Goal: Task Accomplishment & Management: Use online tool/utility

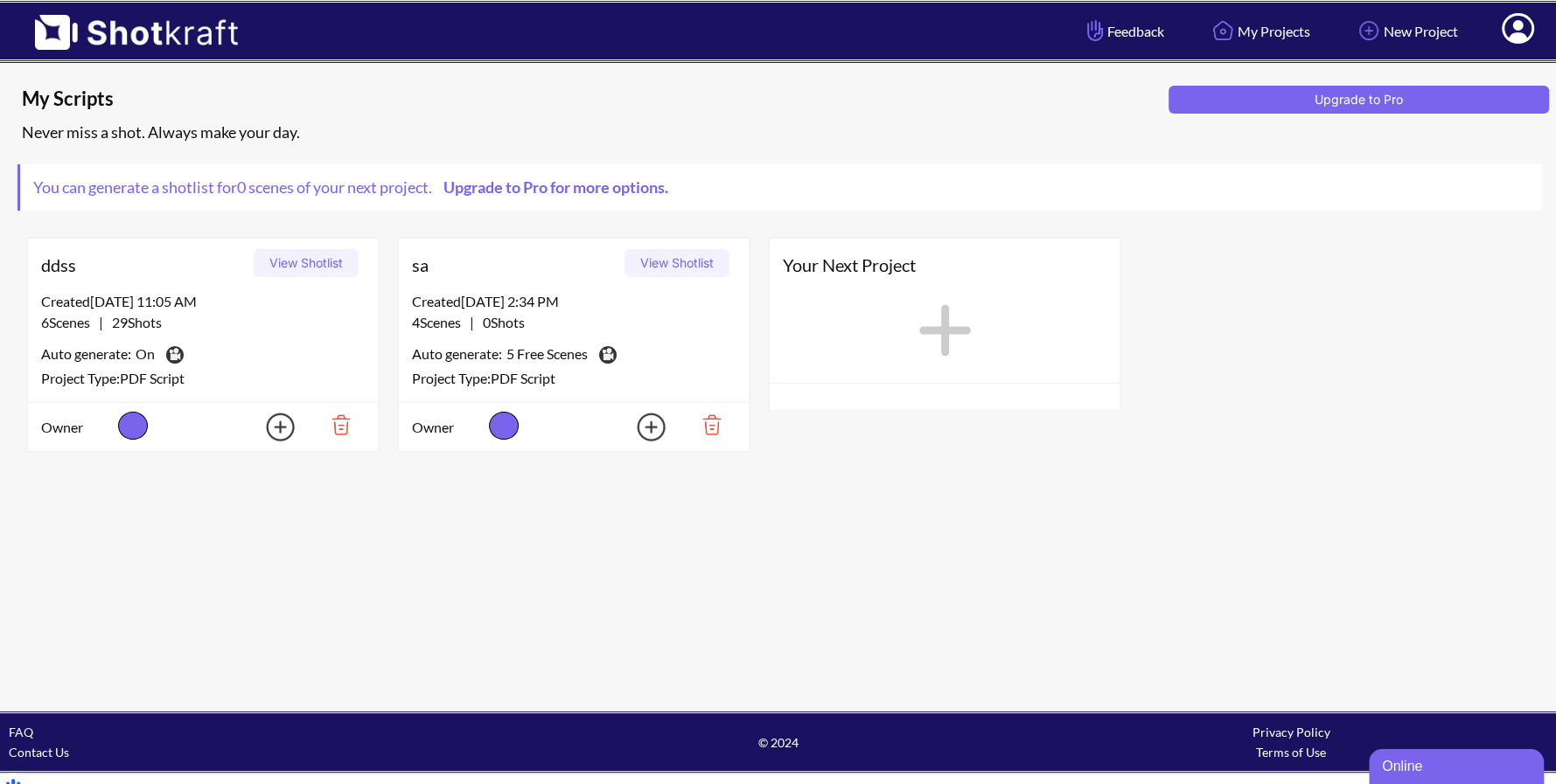
click at [1513, 36] on icon at bounding box center [1517, 30] width 18 height 21
click at [1455, 65] on link "My Profile" at bounding box center [1469, 63] width 145 height 28
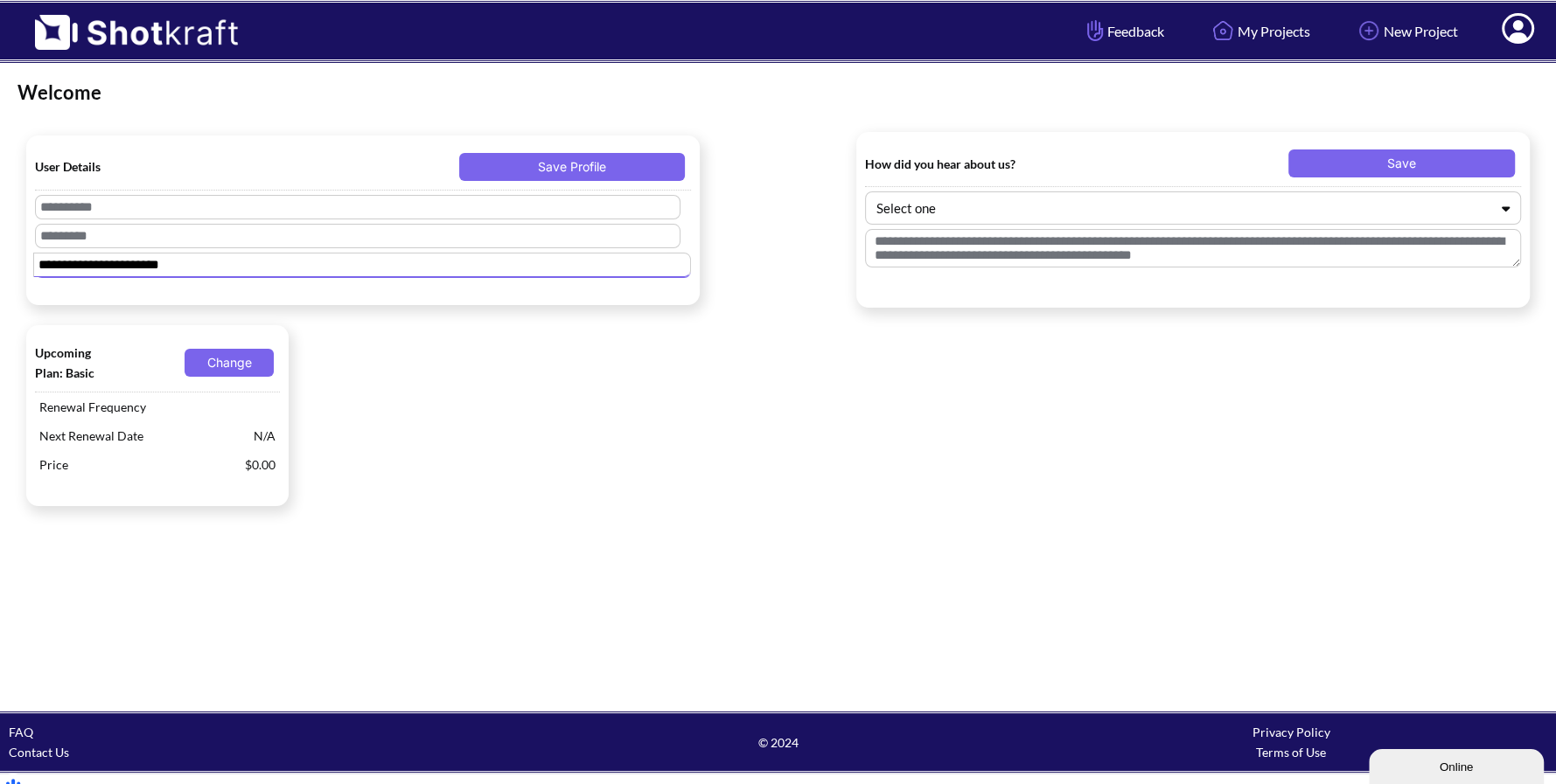
drag, startPoint x: 234, startPoint y: 268, endPoint x: 12, endPoint y: 272, distance: 222.0
click at [12, 272] on div "**********" at bounding box center [778, 386] width 1556 height 649
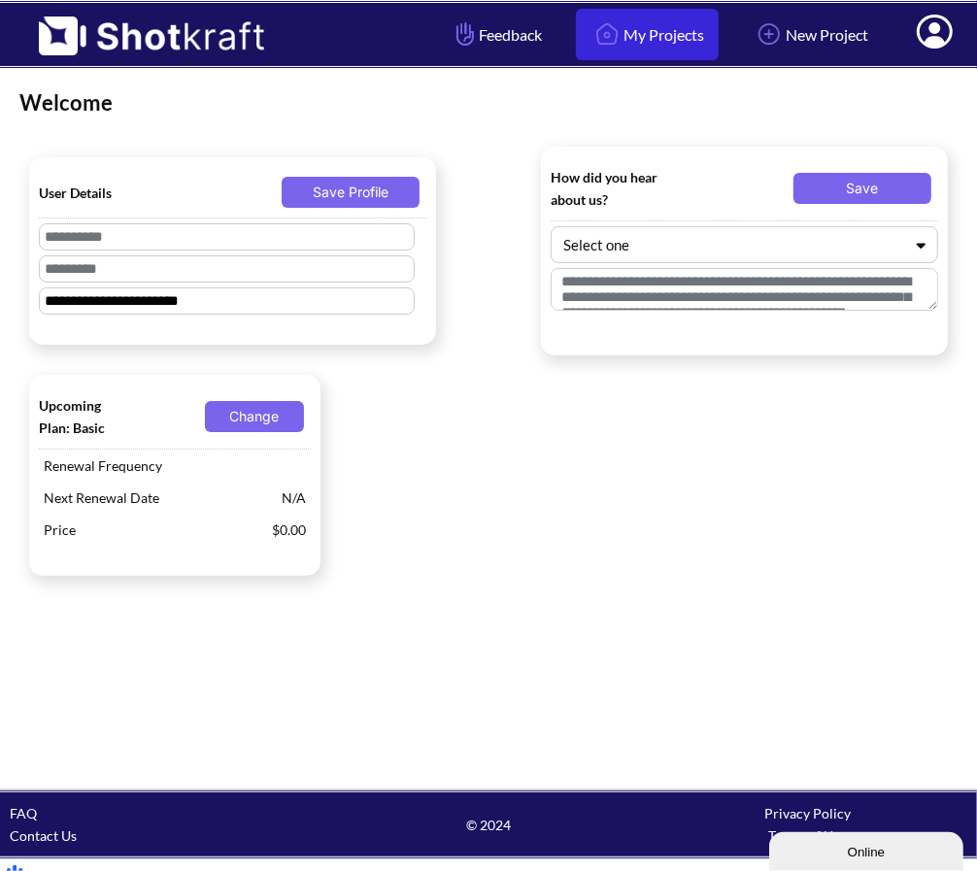
click at [660, 33] on link "My Projects" at bounding box center [647, 34] width 143 height 51
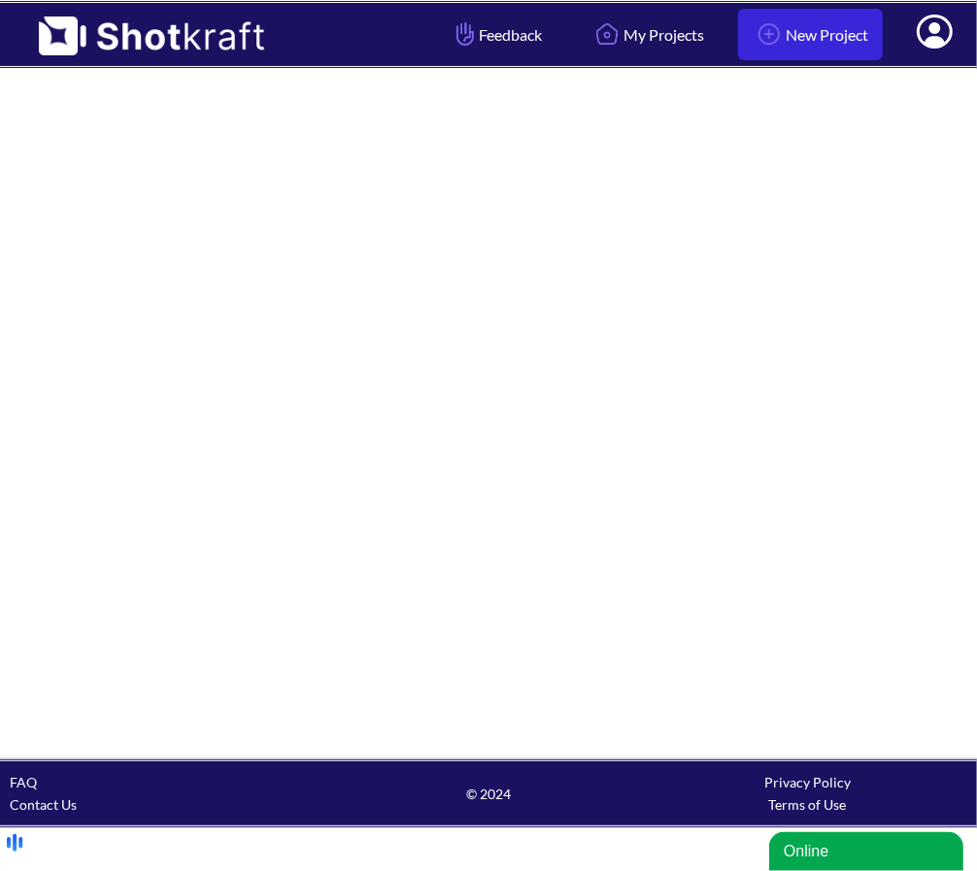
click at [789, 32] on link "New Project" at bounding box center [810, 34] width 145 height 51
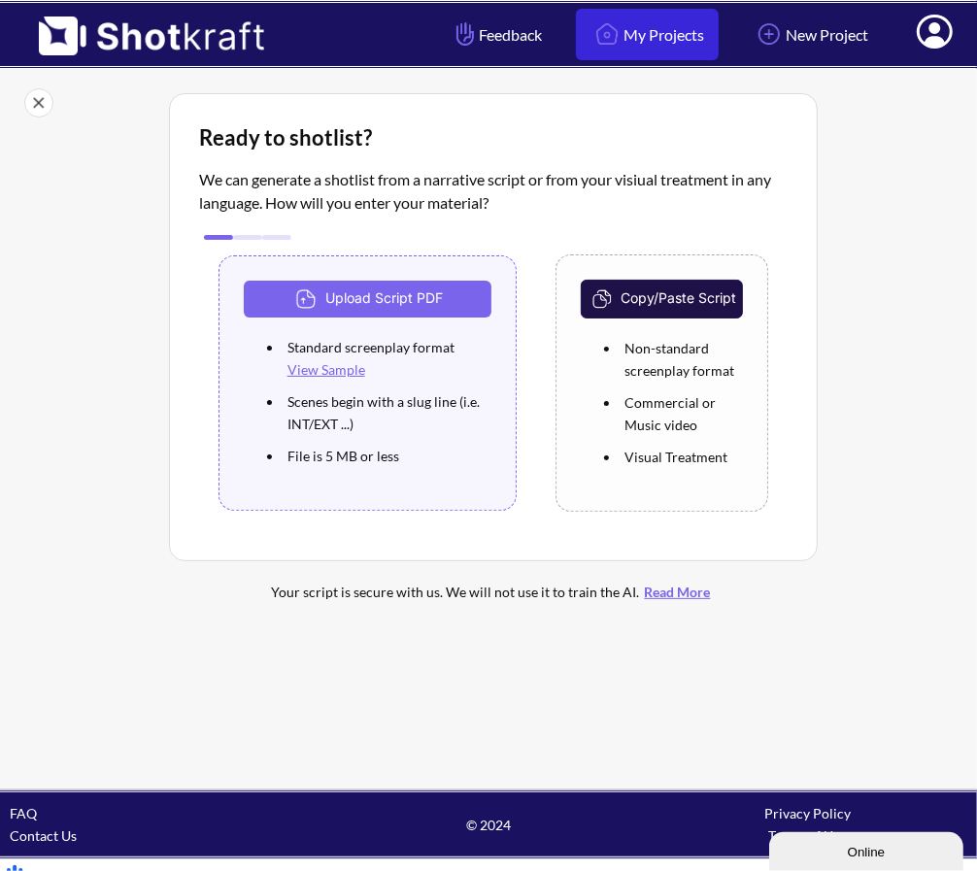
click at [685, 26] on link "My Projects" at bounding box center [647, 34] width 143 height 51
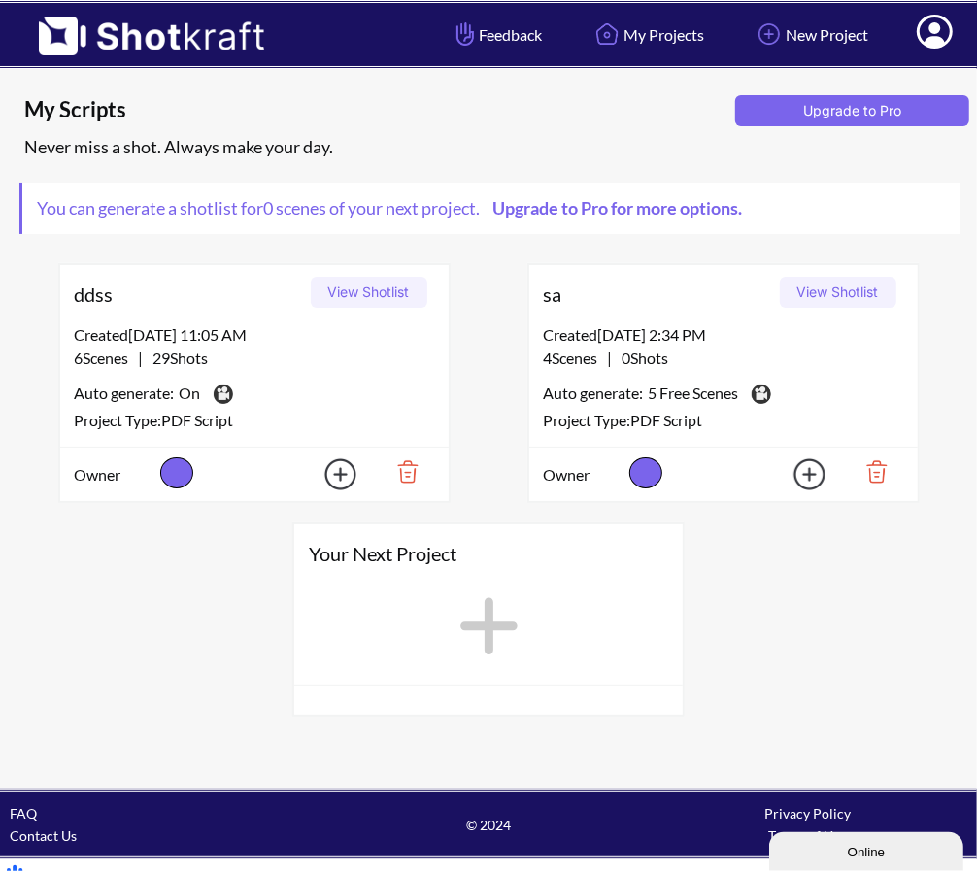
click at [390, 292] on button "View Shotlist" at bounding box center [369, 292] width 117 height 31
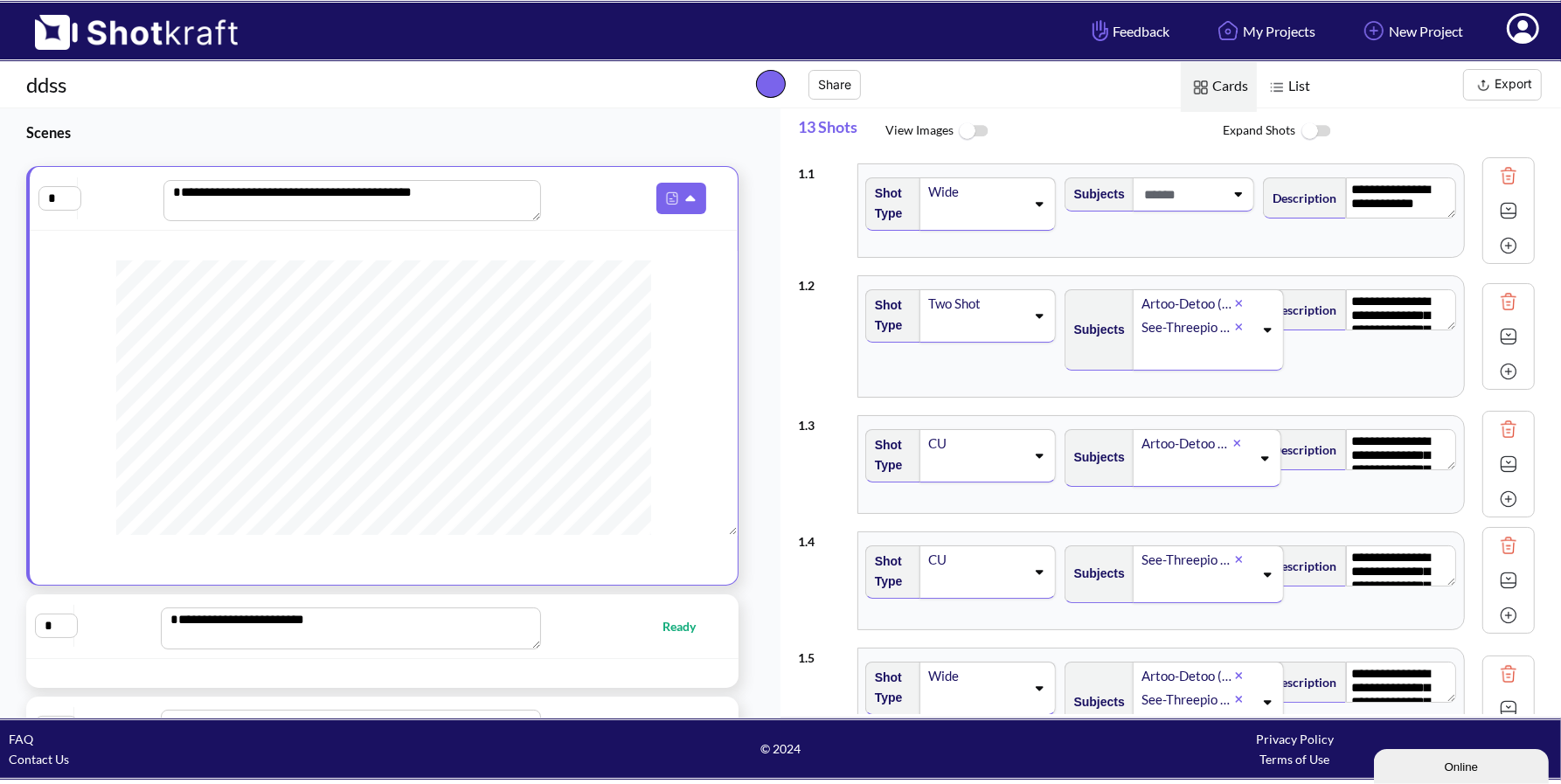
click at [264, 109] on span "Scenes" at bounding box center [368, 132] width 737 height 49
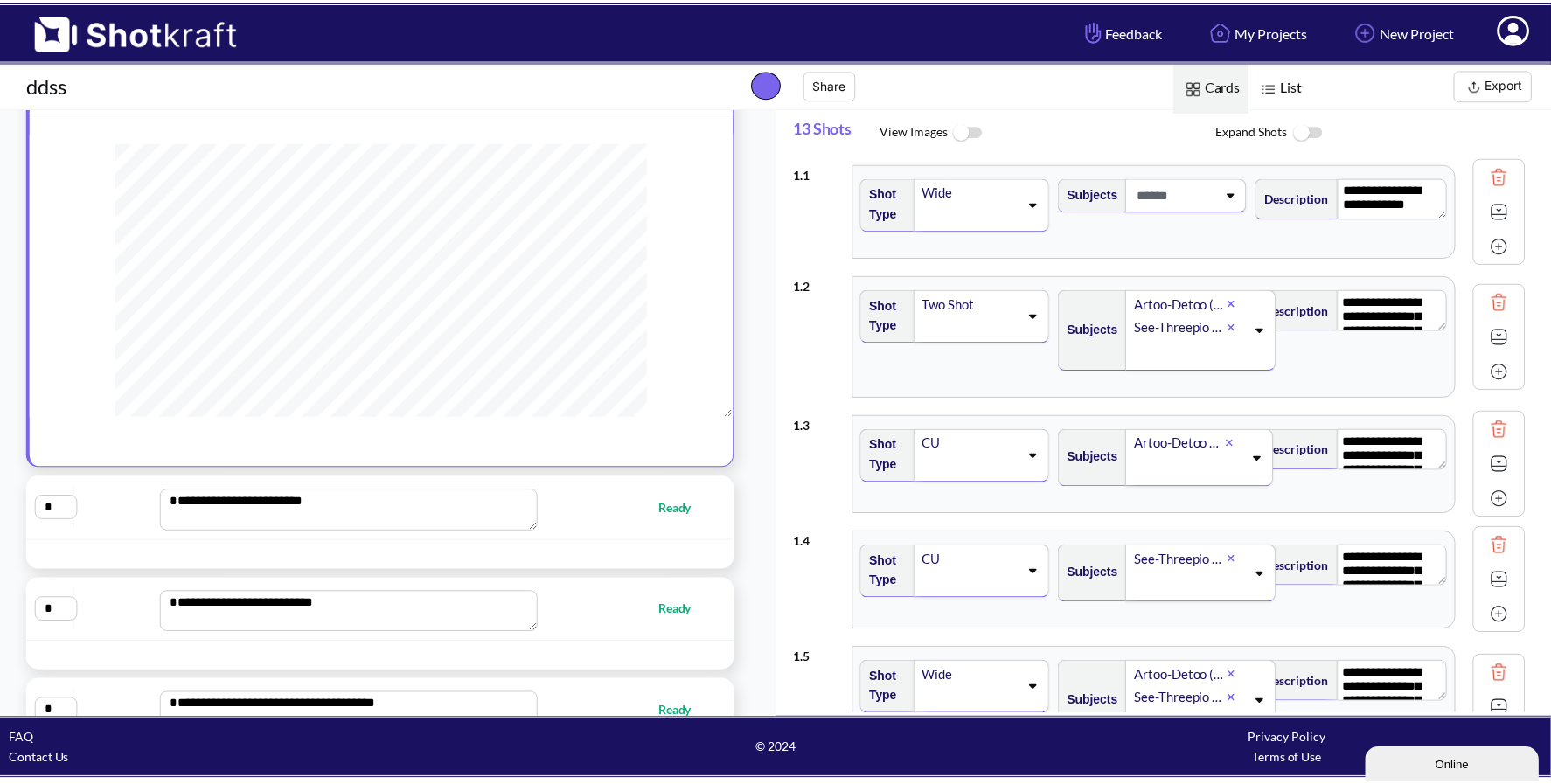
scroll to position [116, 0]
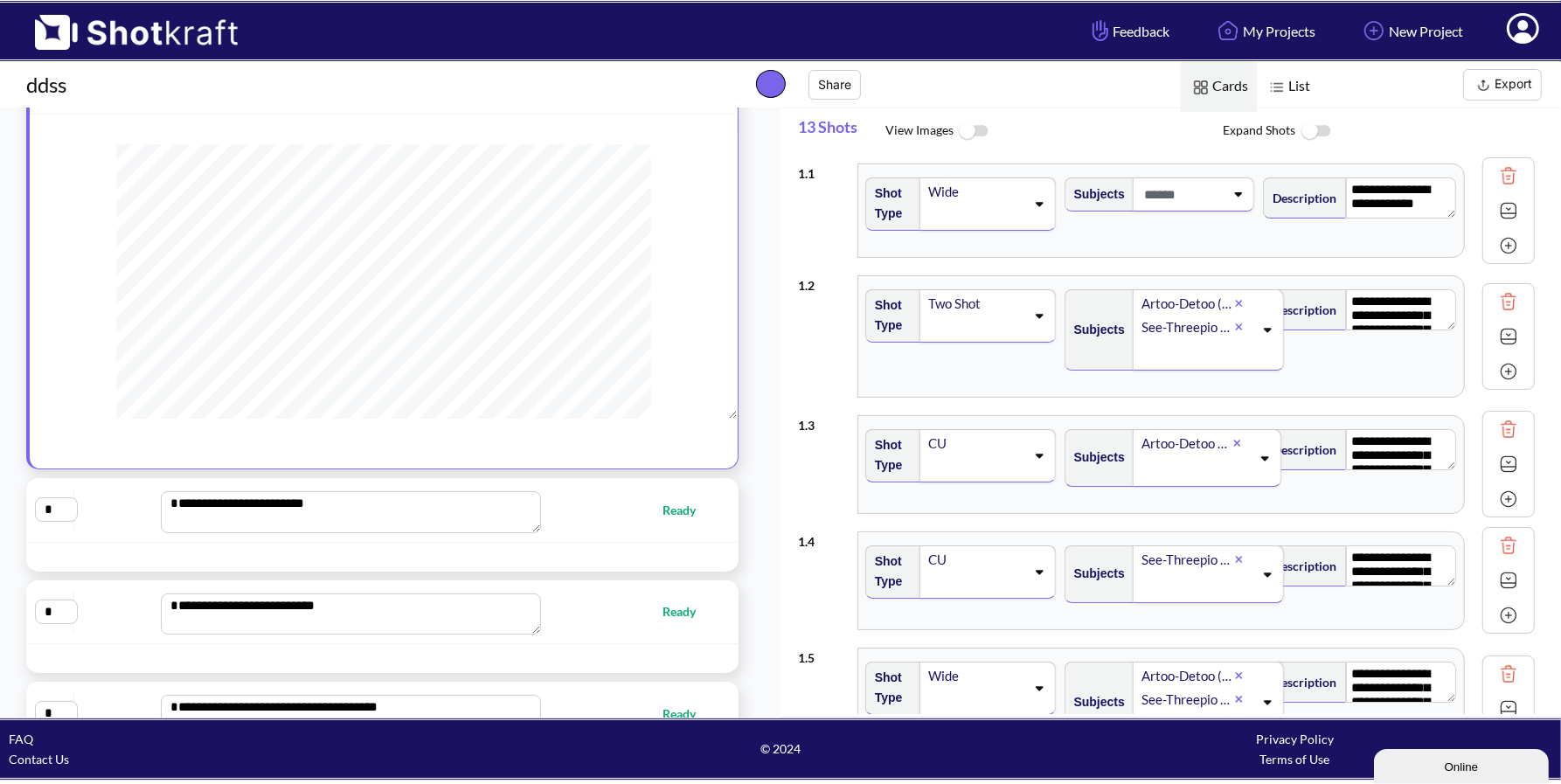
click at [667, 505] on span "Ready" at bounding box center [688, 509] width 50 height 20
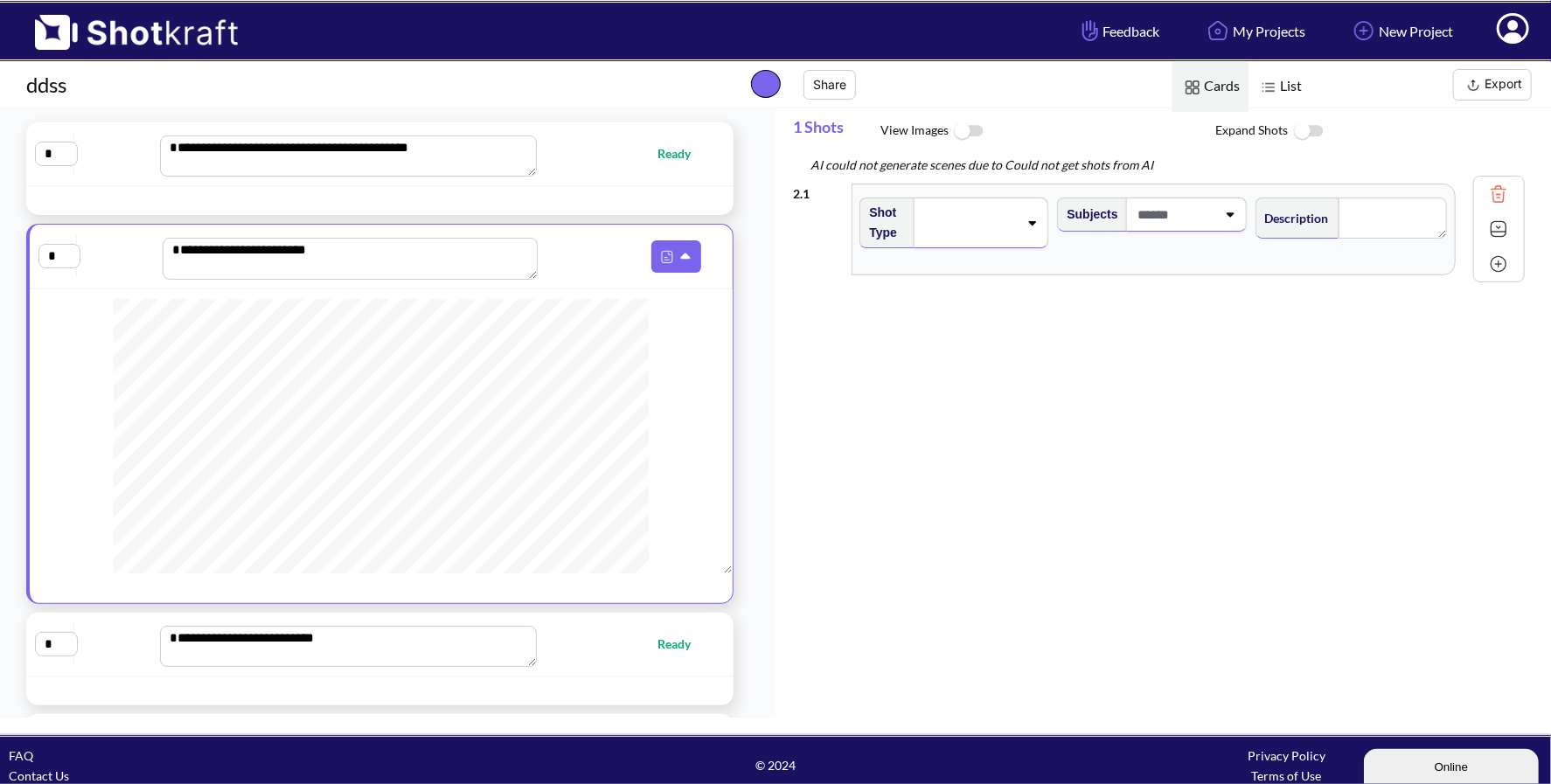
scroll to position [46, 0]
click at [582, 651] on span "Ready" at bounding box center [625, 641] width 167 height 20
type textarea "**********"
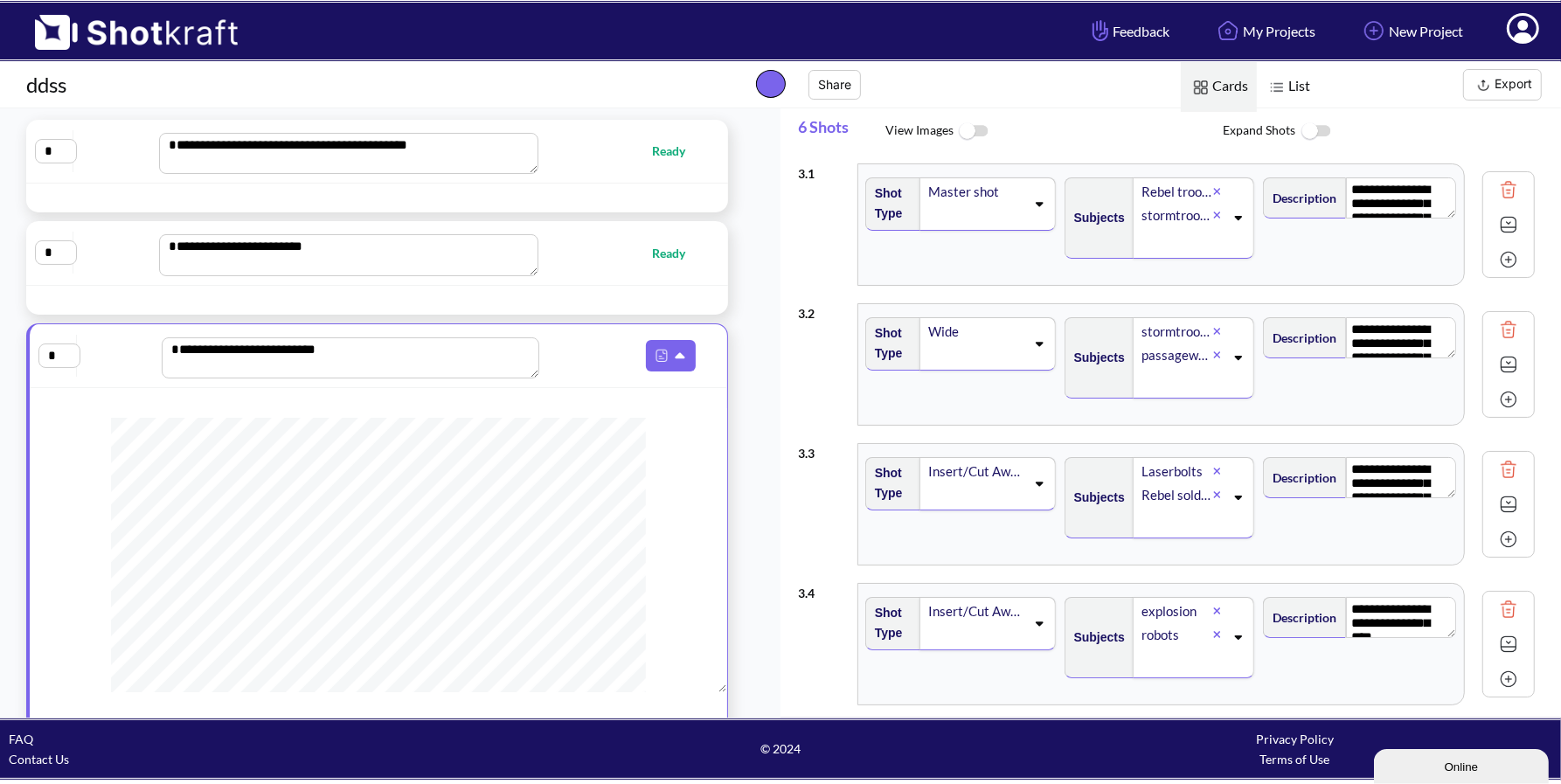
click at [604, 257] on span "Ready" at bounding box center [620, 253] width 165 height 20
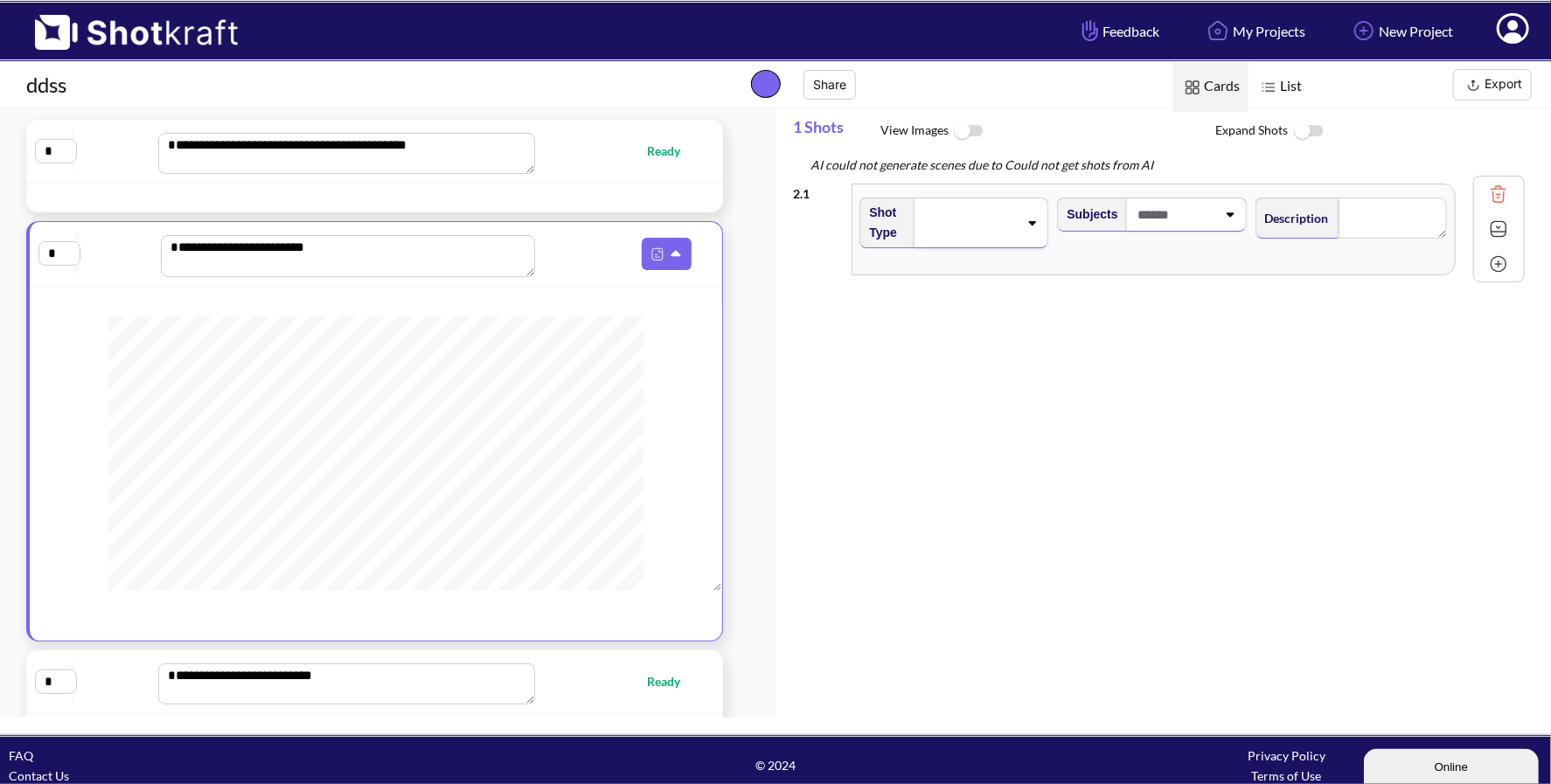
click at [594, 152] on span "Ready" at bounding box center [616, 150] width 163 height 20
type textarea "**********"
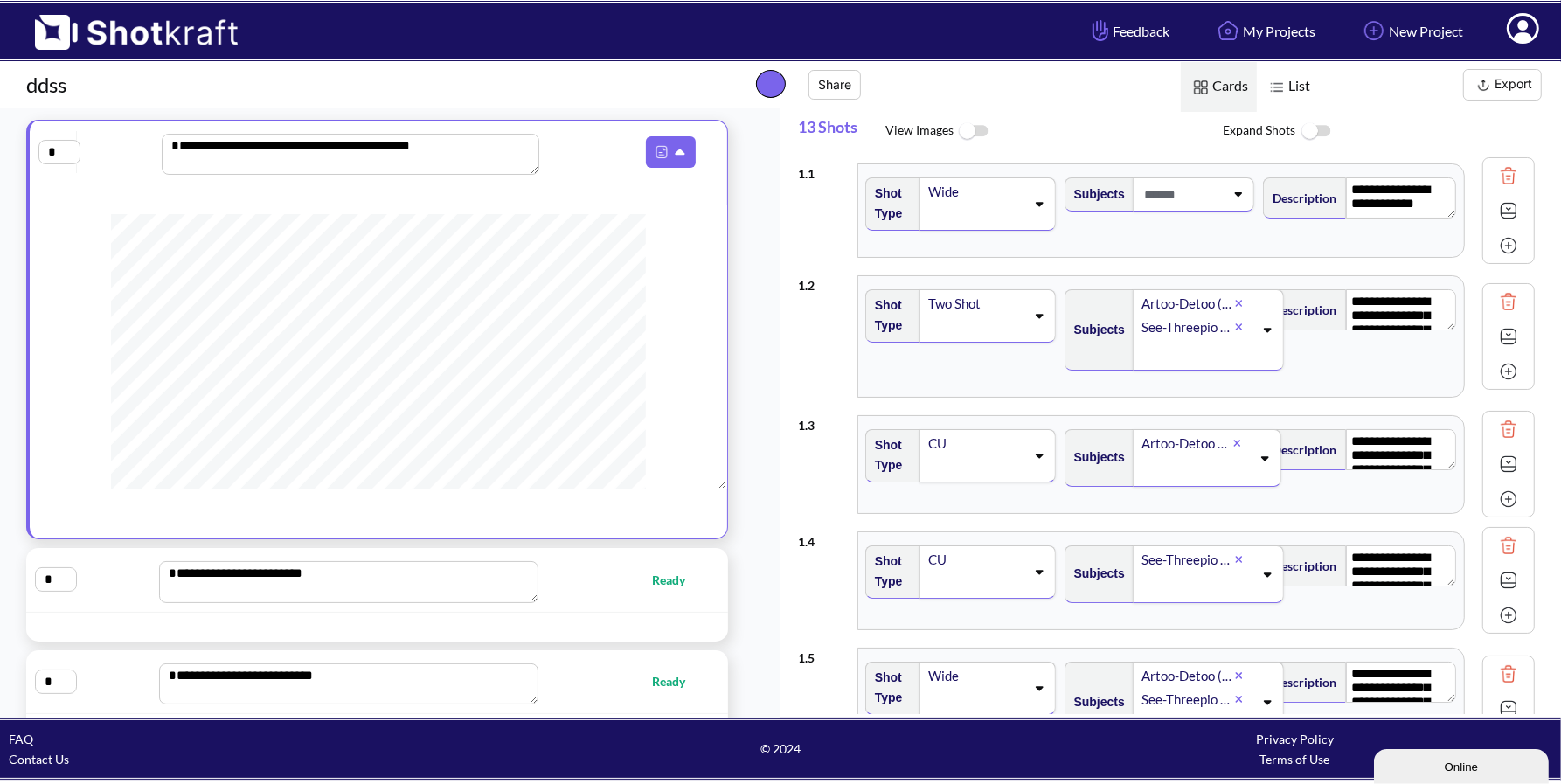
click at [630, 582] on span "Ready" at bounding box center [620, 580] width 165 height 20
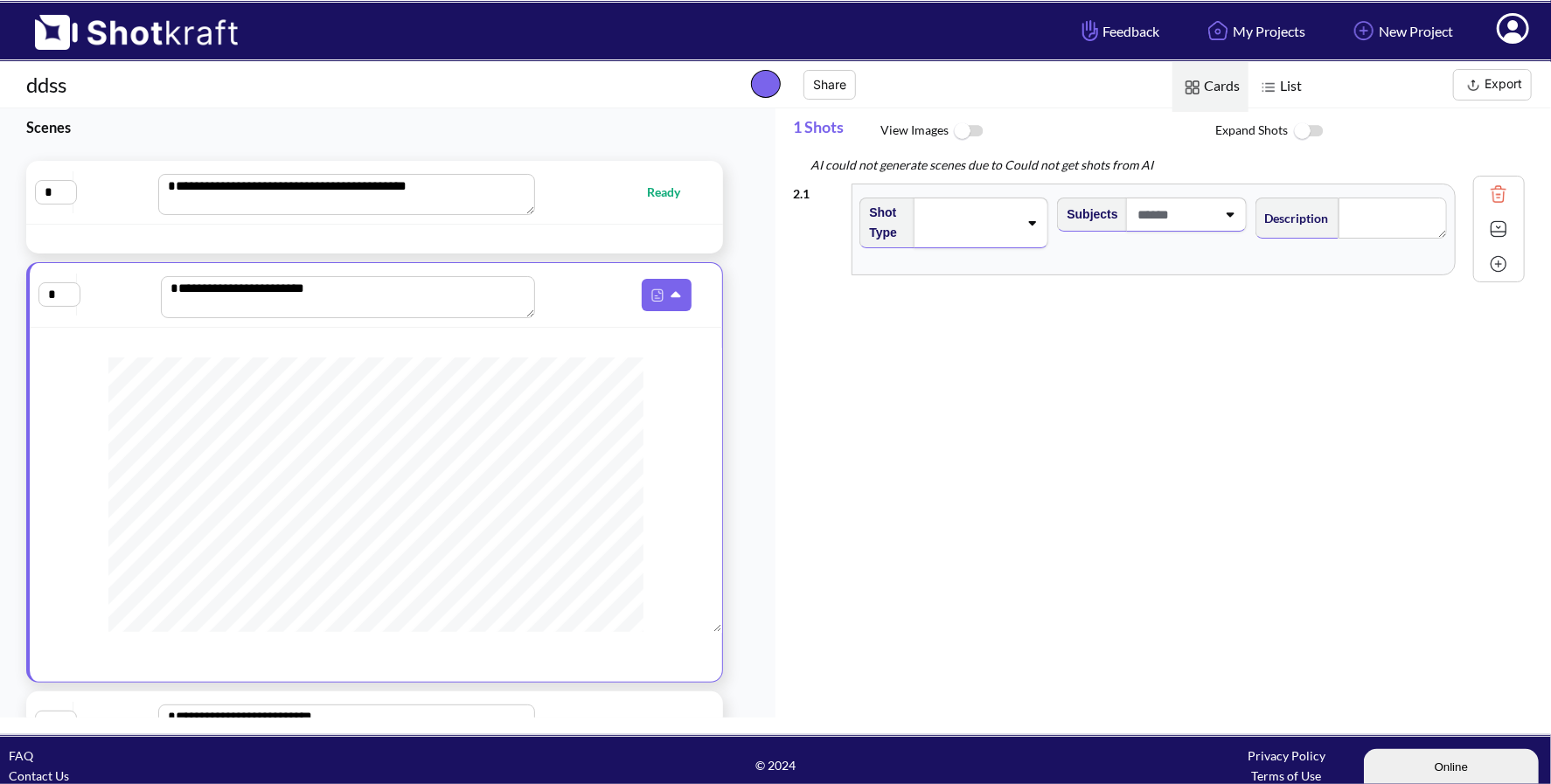
scroll to position [0, 0]
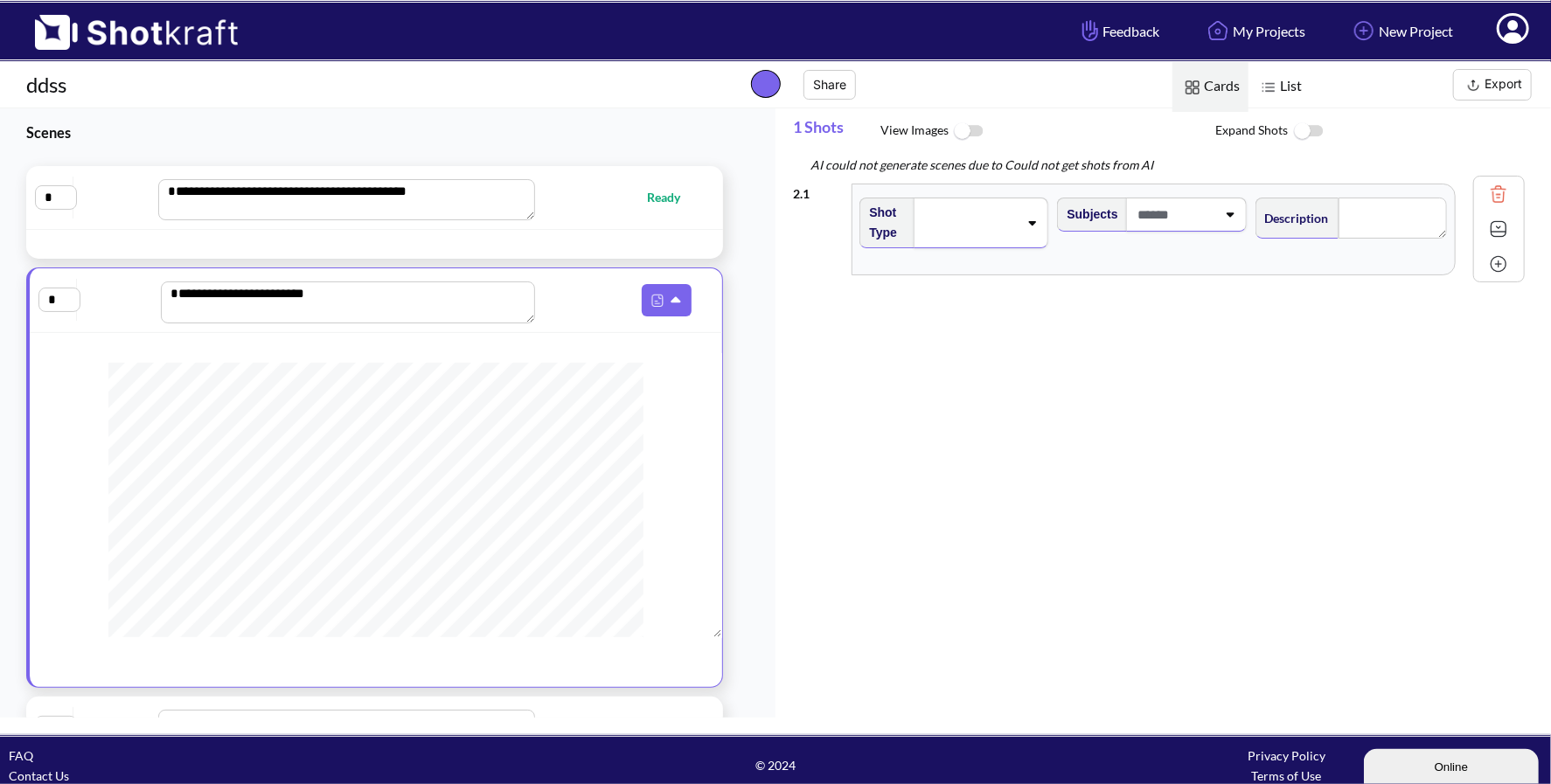
click at [586, 200] on span "Ready" at bounding box center [616, 197] width 163 height 20
type textarea "**********"
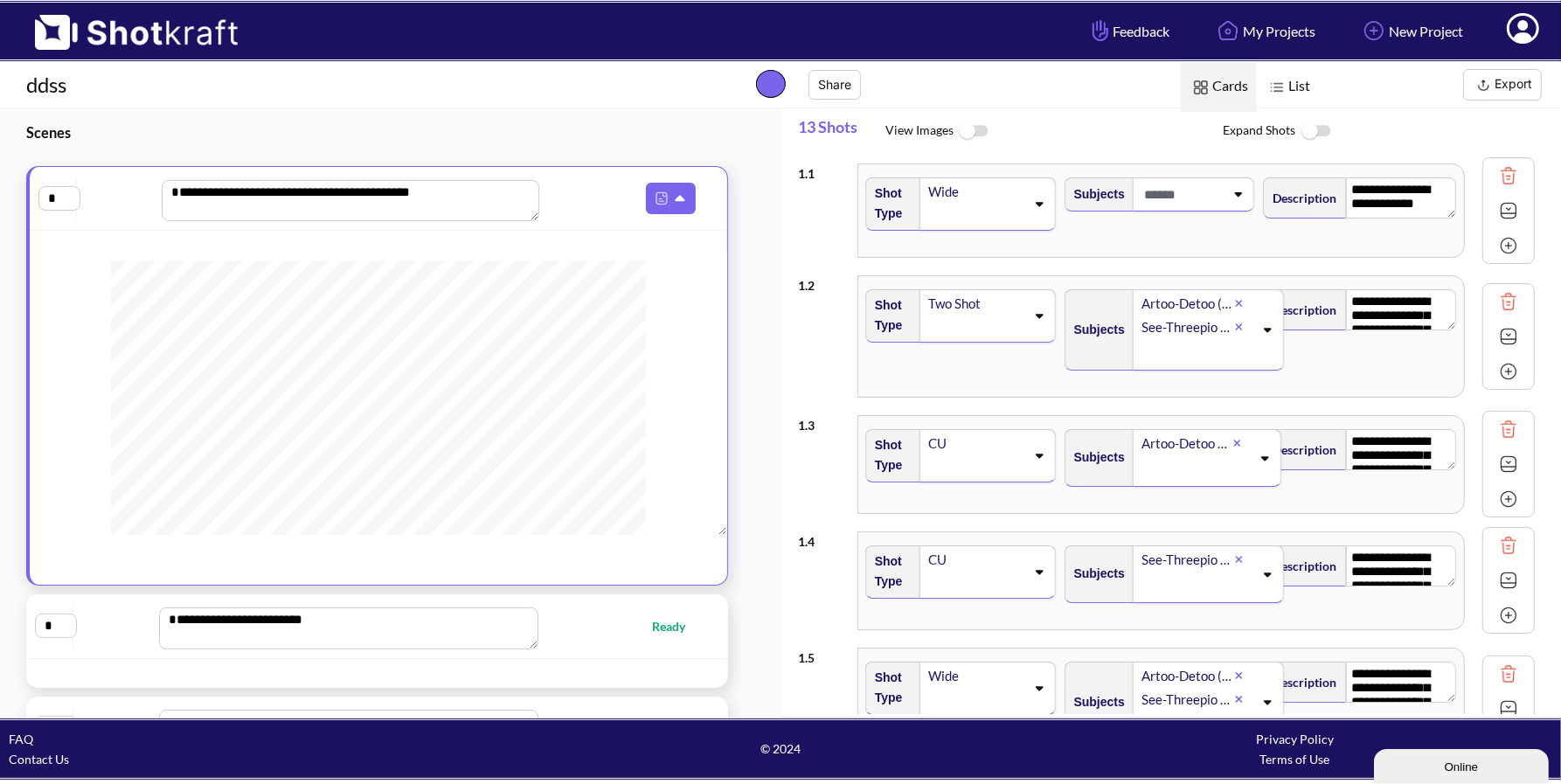
click at [626, 617] on span "Ready" at bounding box center [620, 626] width 165 height 20
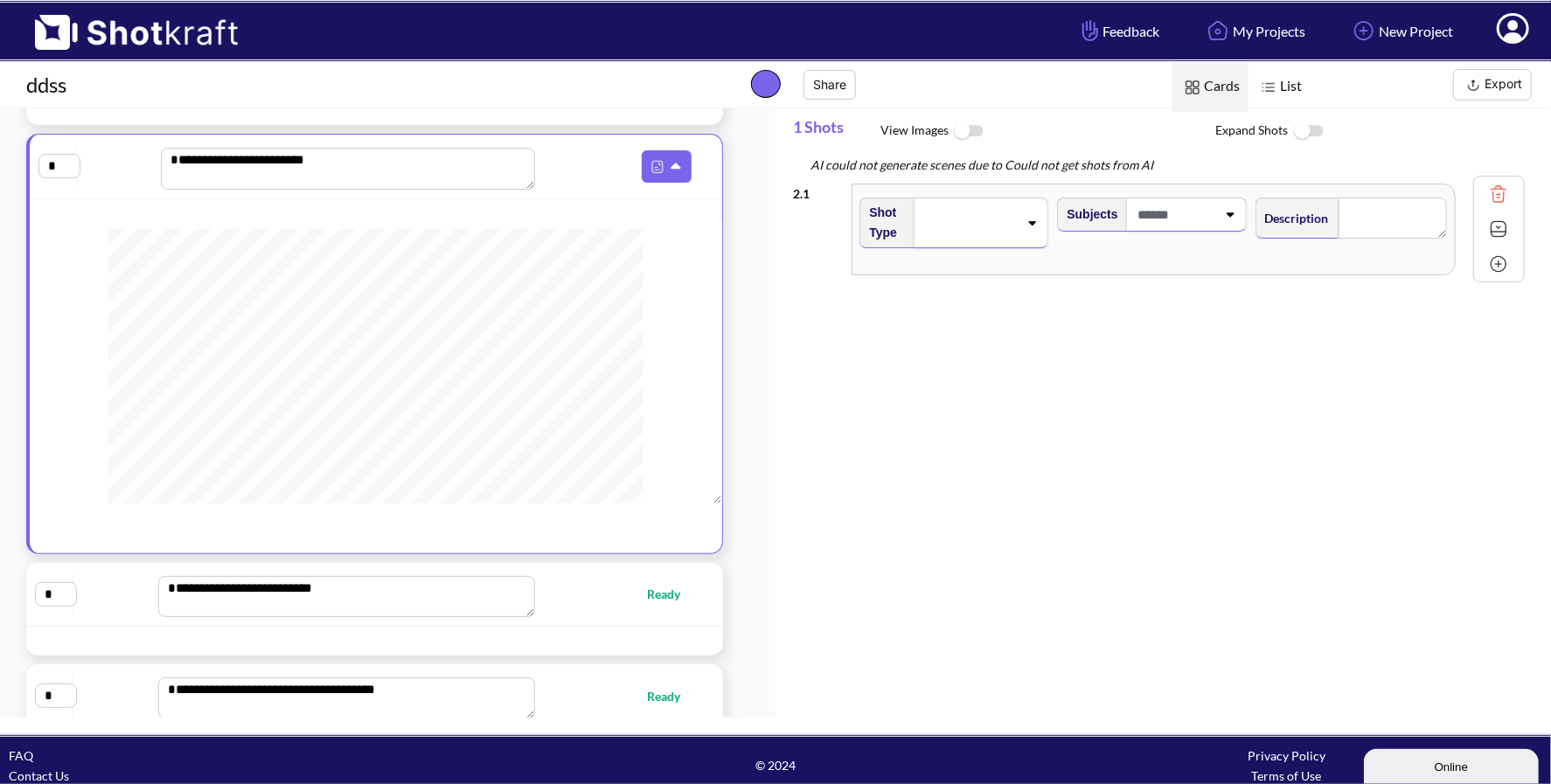
scroll to position [132, 0]
